Goal: Information Seeking & Learning: Check status

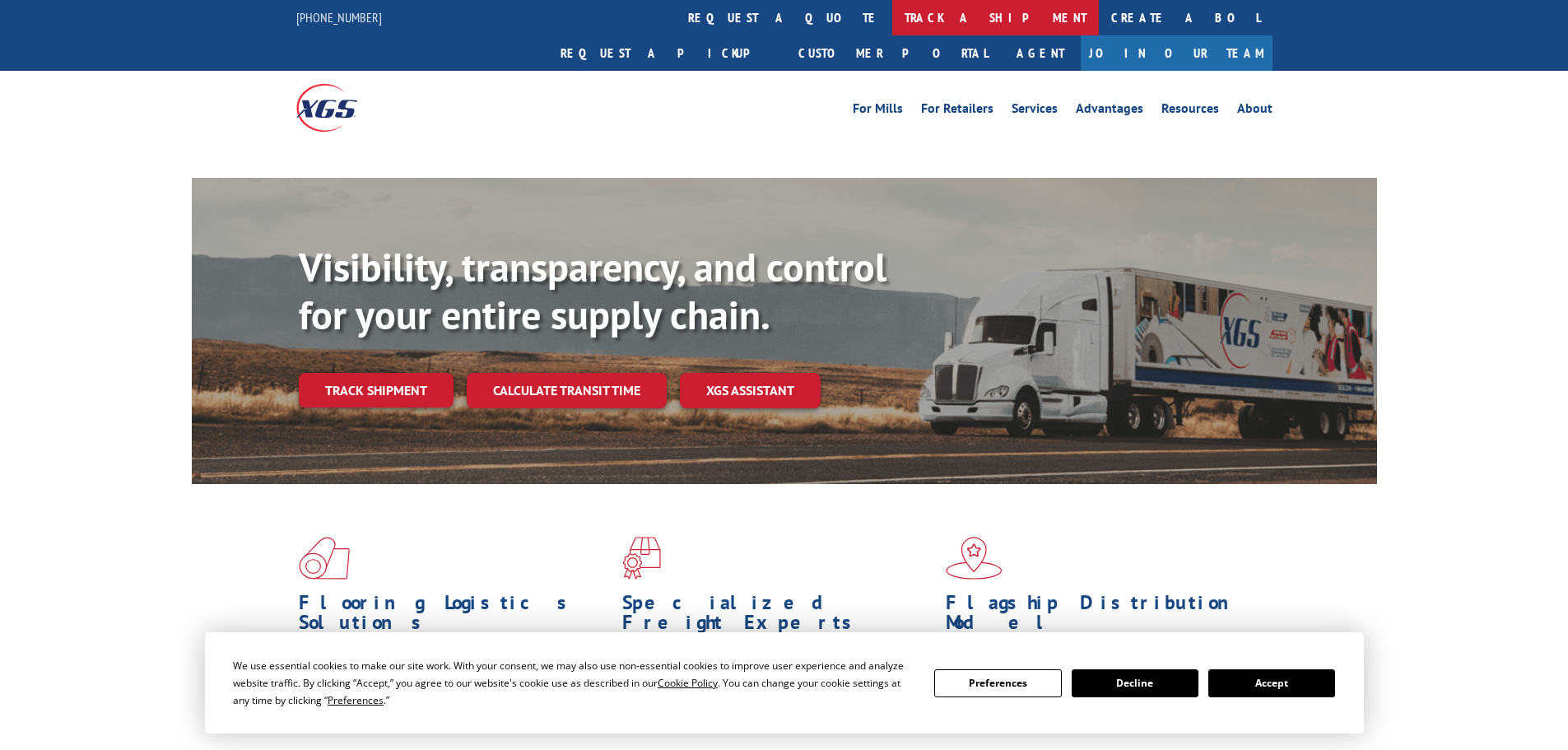
click at [892, 23] on link "track a shipment" at bounding box center [995, 18] width 206 height 35
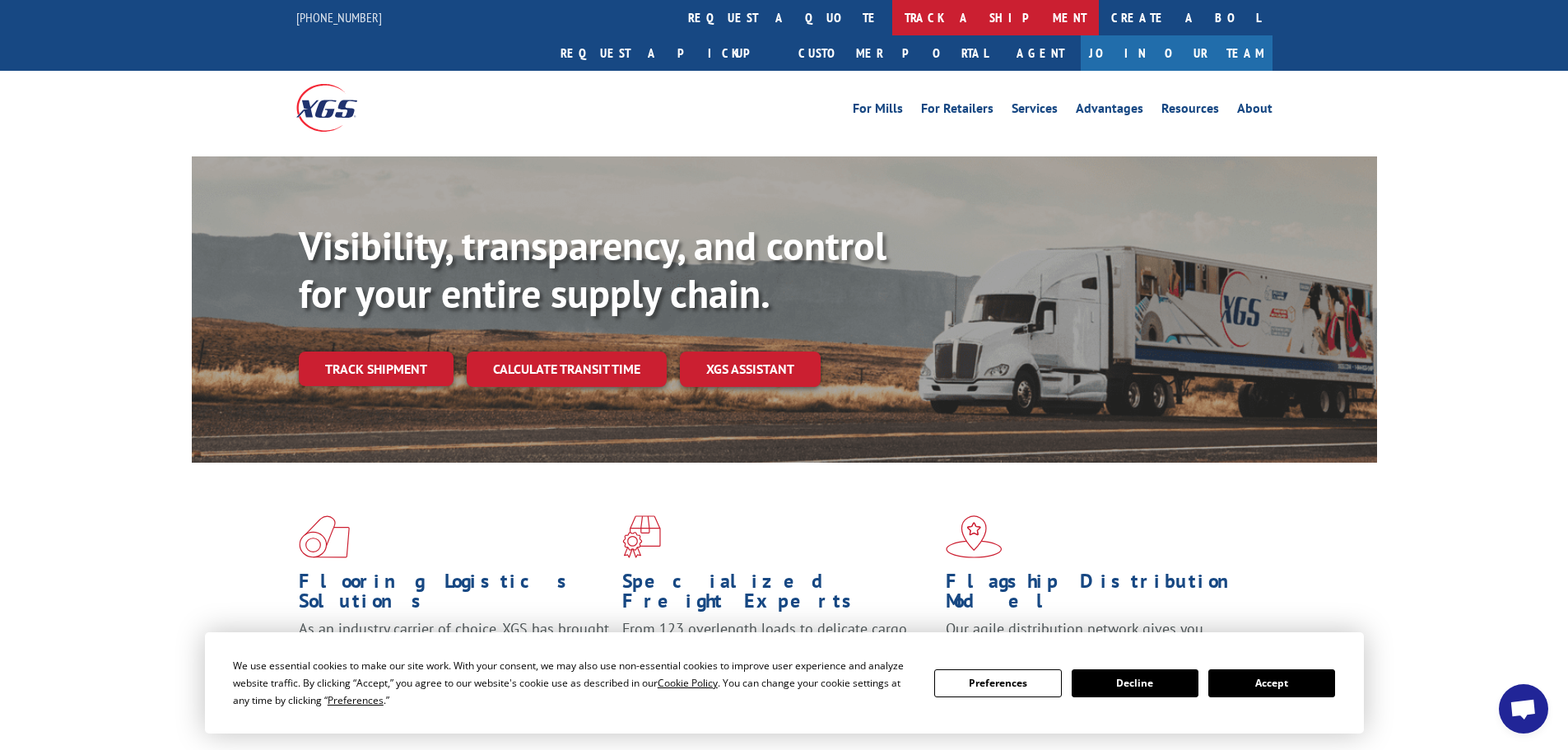
click at [892, 5] on link "track a shipment" at bounding box center [995, 18] width 206 height 35
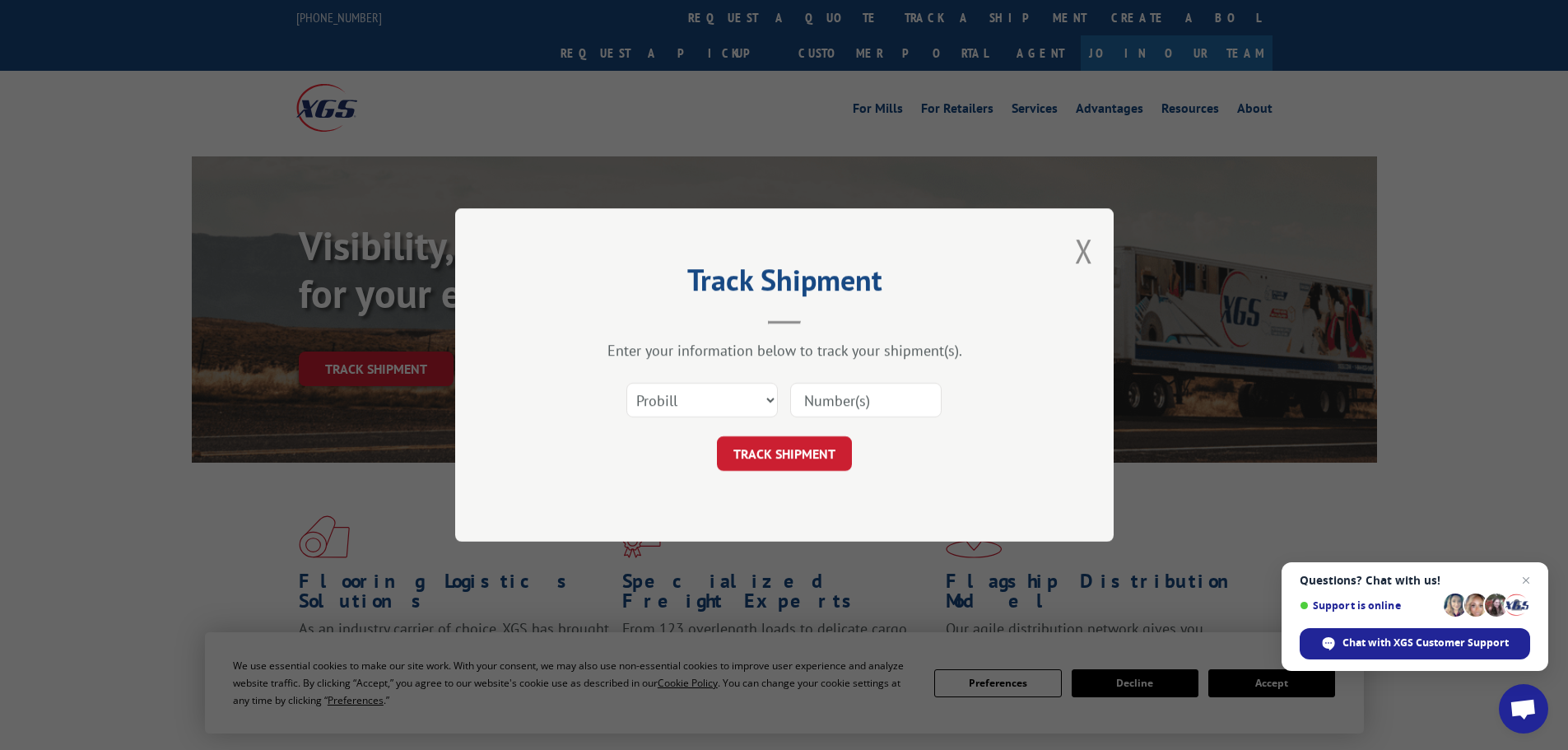
click at [810, 398] on input at bounding box center [865, 400] width 152 height 34
paste input "17563288"
type input "17563288"
click at [800, 456] on button "TRACK SHIPMENT" at bounding box center [784, 453] width 135 height 34
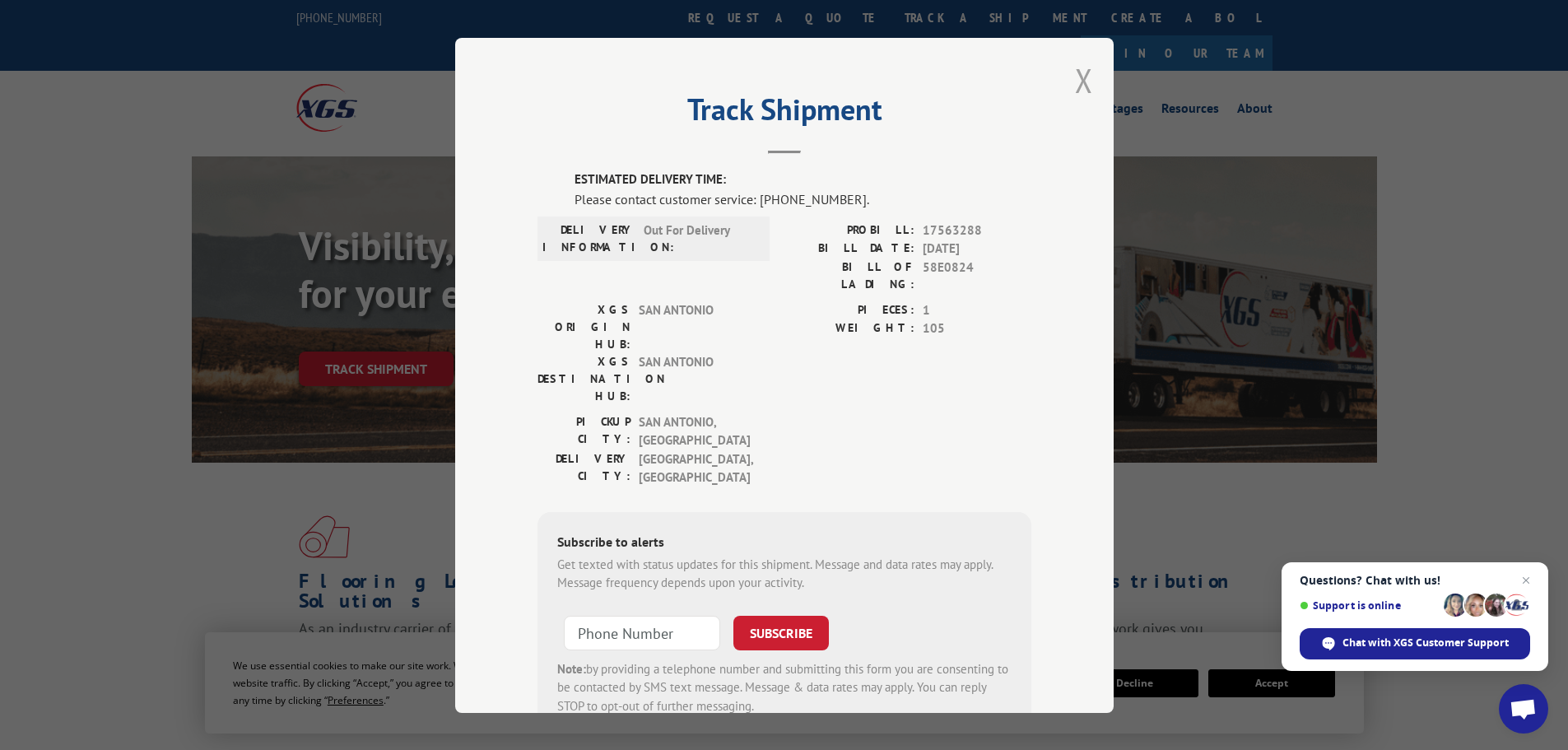
click at [1082, 80] on button "Close modal" at bounding box center [1083, 80] width 18 height 44
